Goal: Task Accomplishment & Management: Manage account settings

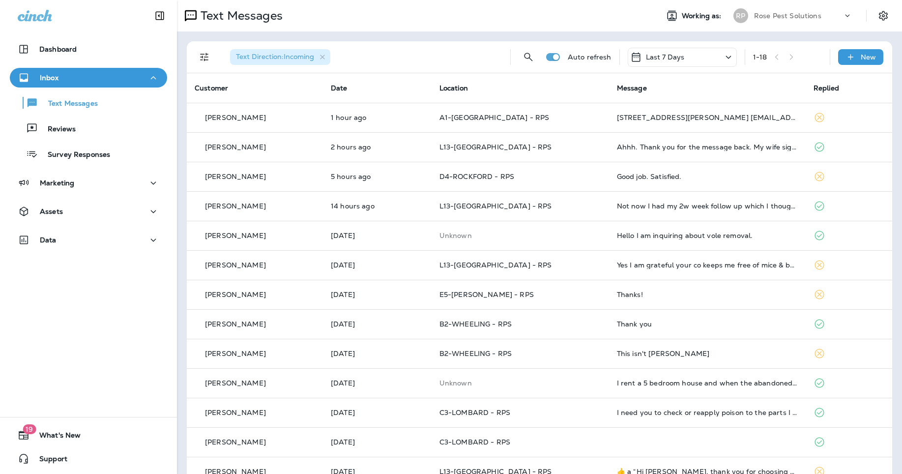
click at [761, 19] on p "Rose Pest Solutions" at bounding box center [787, 16] width 67 height 8
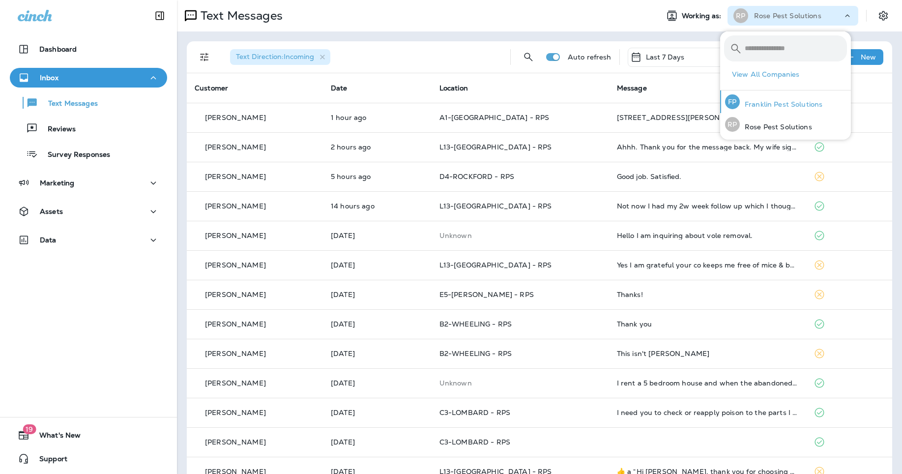
click at [766, 104] on p "Franklin Pest Solutions" at bounding box center [781, 104] width 83 height 8
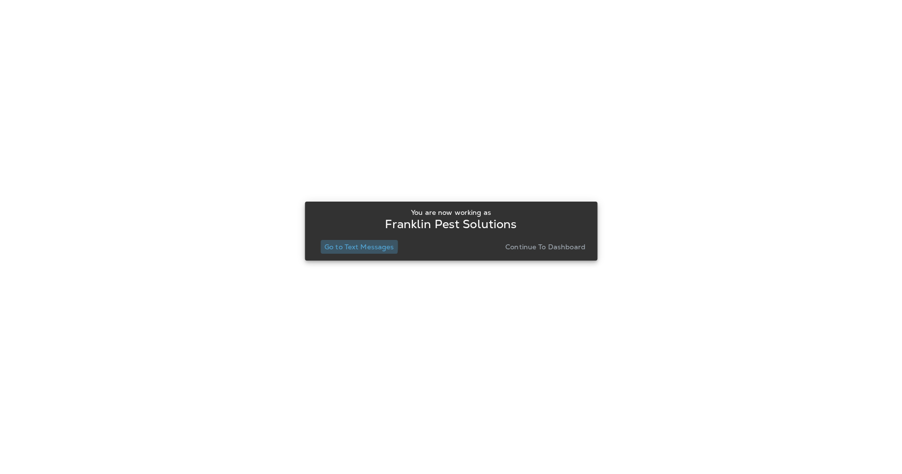
click at [344, 243] on p "Go to Text Messages" at bounding box center [360, 247] width 70 height 8
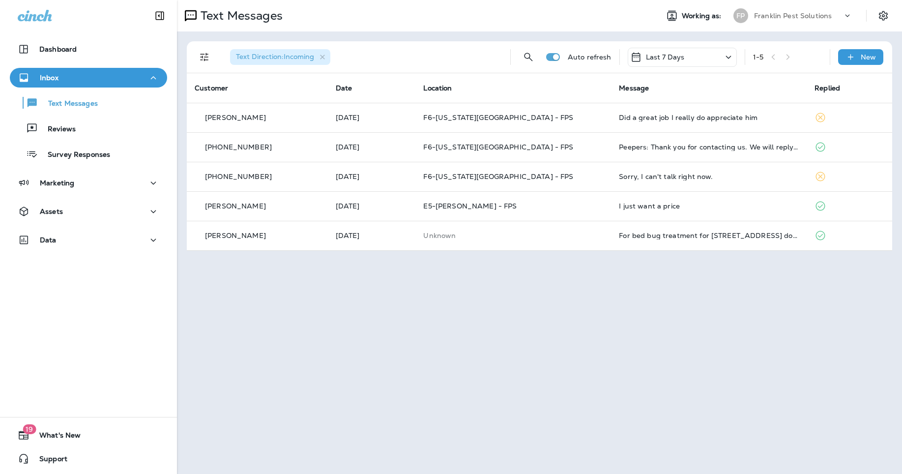
click at [791, 12] on p "Franklin Pest Solutions" at bounding box center [793, 16] width 78 height 8
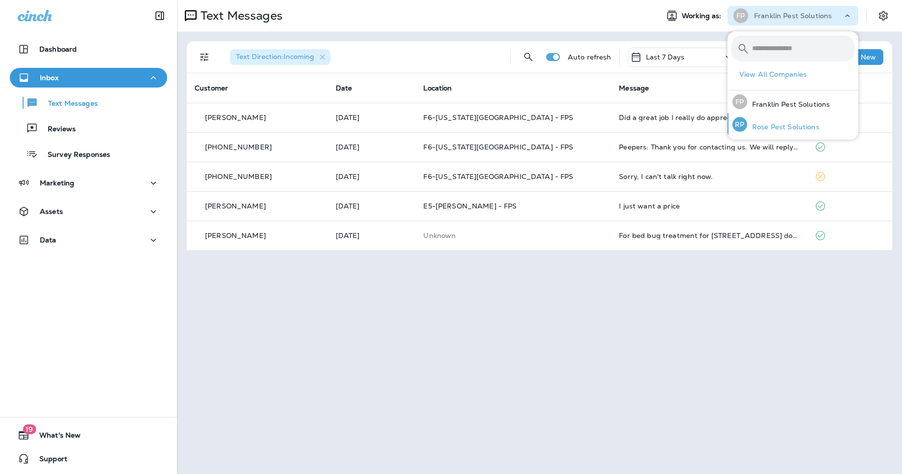
click at [794, 128] on p "Rose Pest Solutions" at bounding box center [783, 127] width 72 height 8
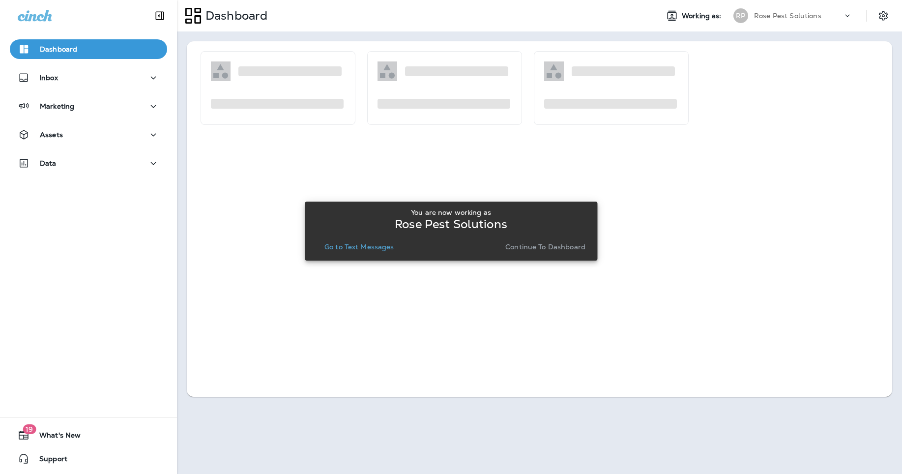
click at [364, 254] on div "You are now working as Rose Pest Solutions Go to Text Messages Continue to Dash…" at bounding box center [451, 231] width 277 height 53
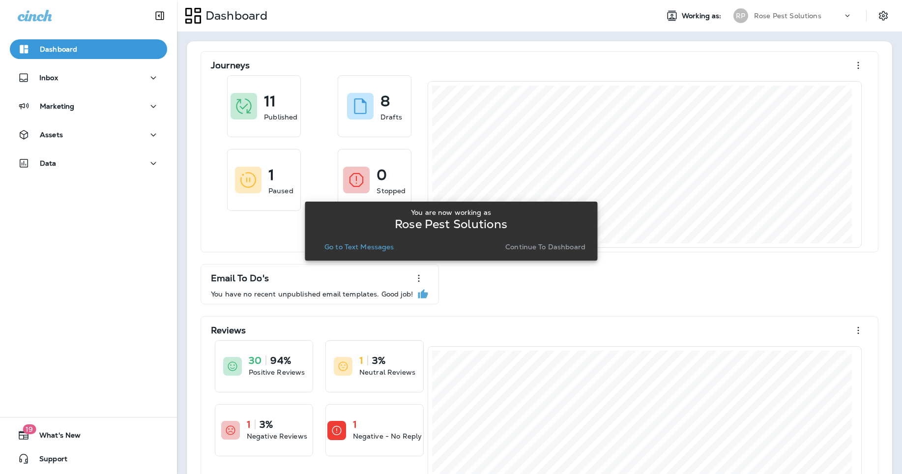
click at [368, 246] on p "Go to Text Messages" at bounding box center [360, 247] width 70 height 8
